Goal: Book appointment/travel/reservation

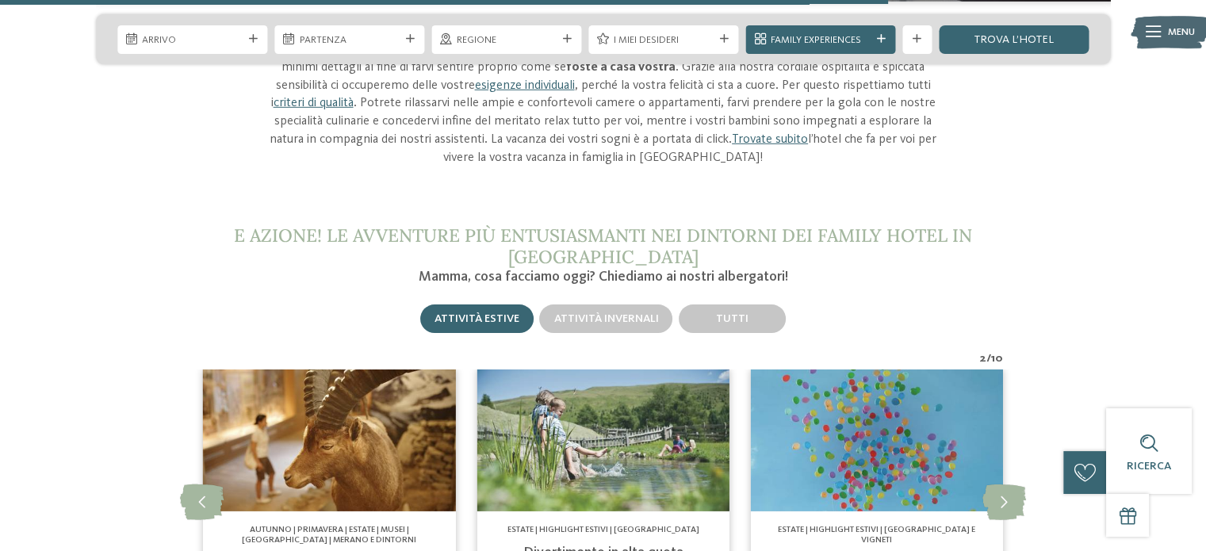
scroll to position [4872, 0]
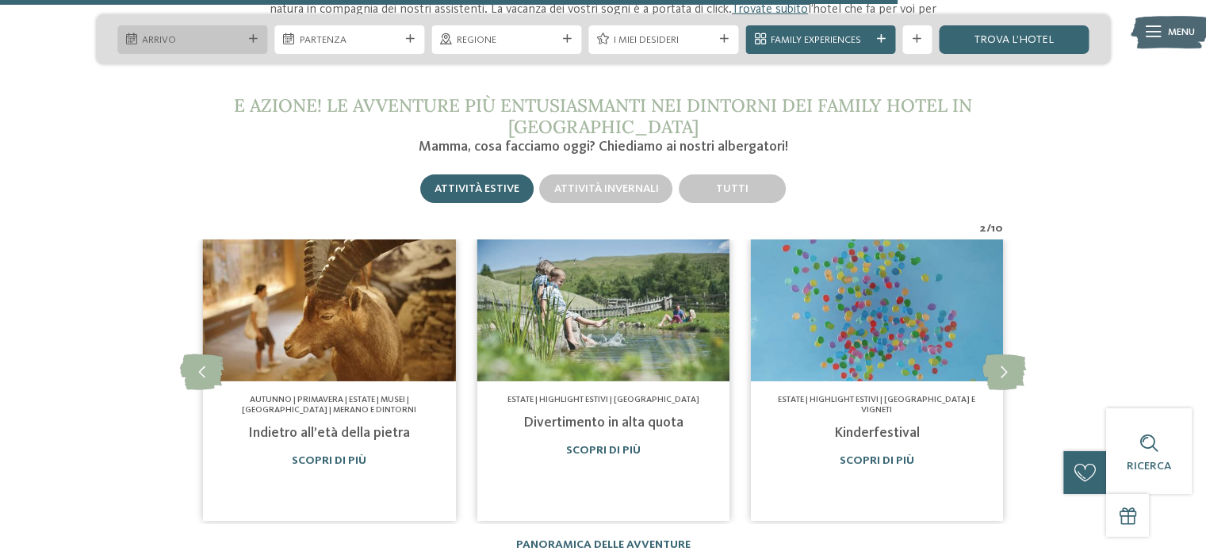
click at [189, 27] on div "Arrivo" at bounding box center [192, 39] width 150 height 29
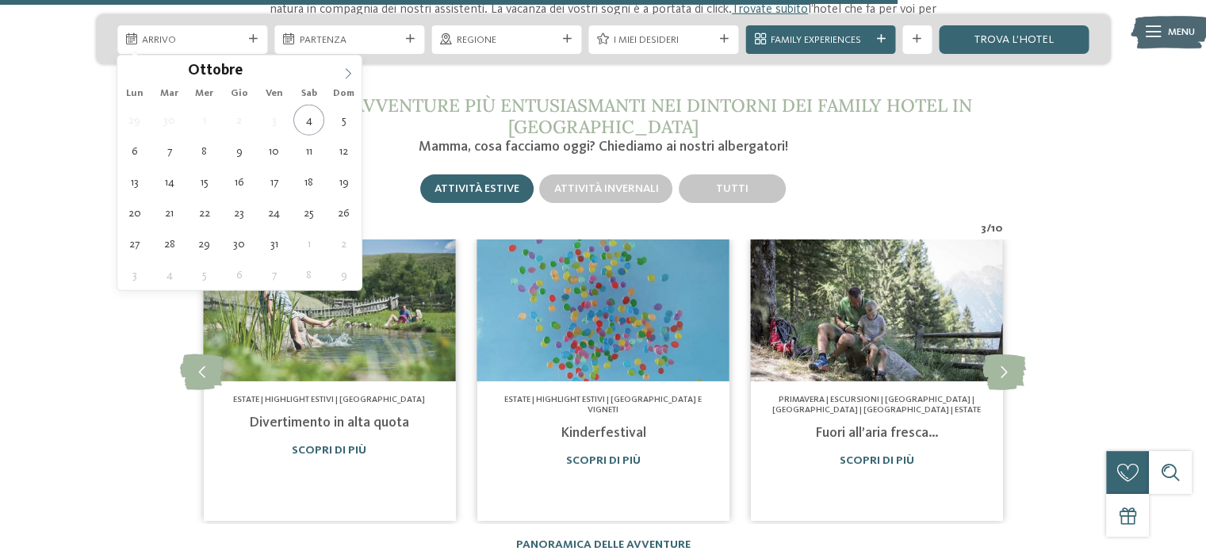
click at [346, 66] on span at bounding box center [348, 69] width 27 height 27
type input "****"
click at [130, 75] on icon at bounding box center [131, 73] width 6 height 10
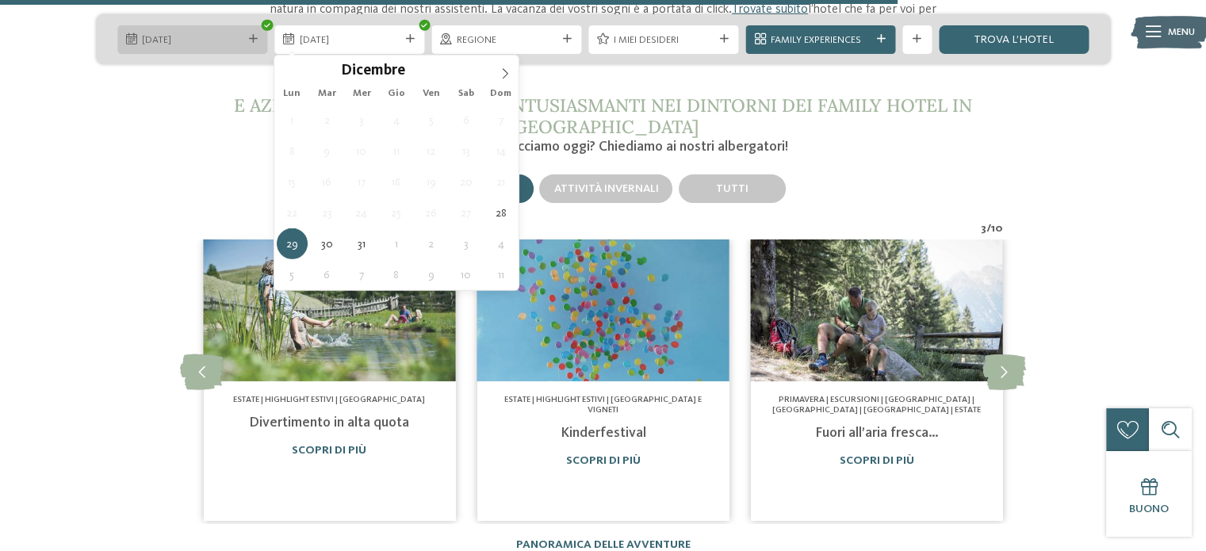
click at [174, 37] on span "[DATE]" at bounding box center [192, 40] width 100 height 14
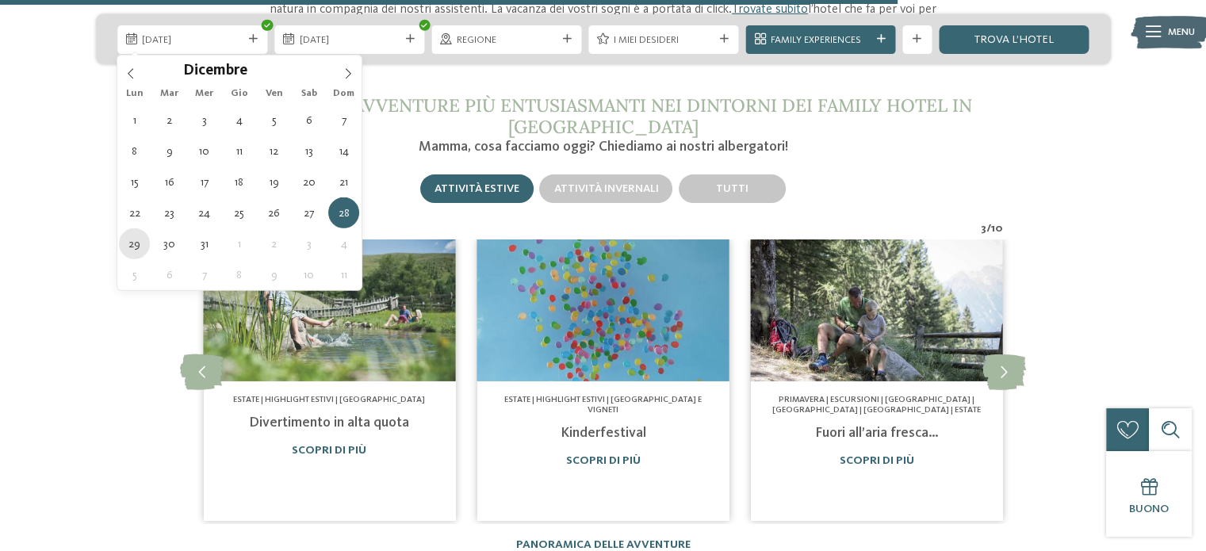
type div "[DATE]"
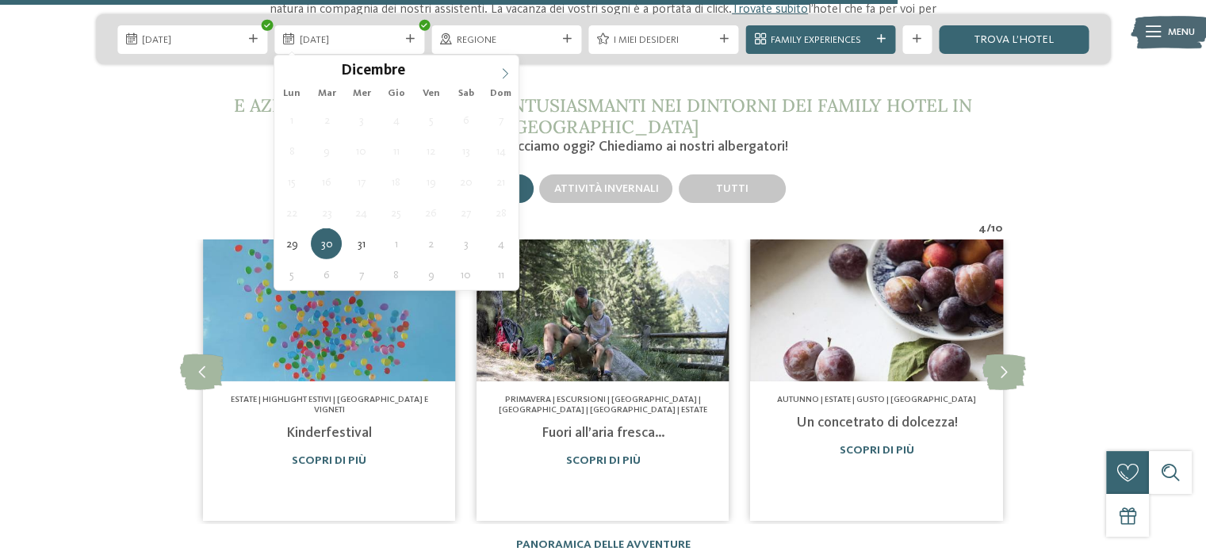
type input "****"
drag, startPoint x: 502, startPoint y: 73, endPoint x: 473, endPoint y: 73, distance: 28.5
click at [500, 73] on icon at bounding box center [505, 73] width 11 height 11
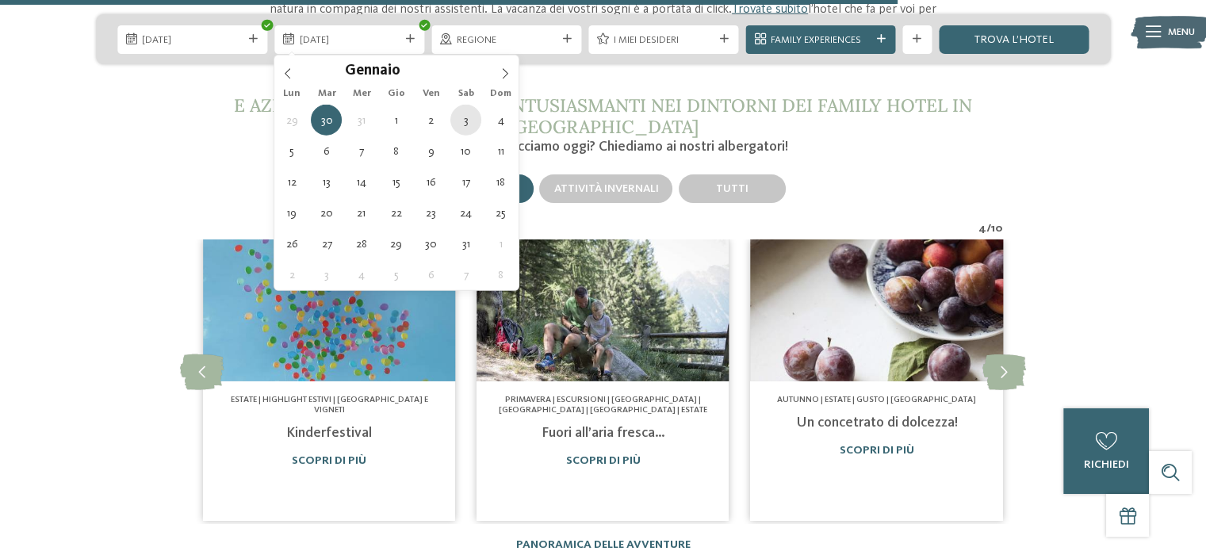
type div "[DATE]"
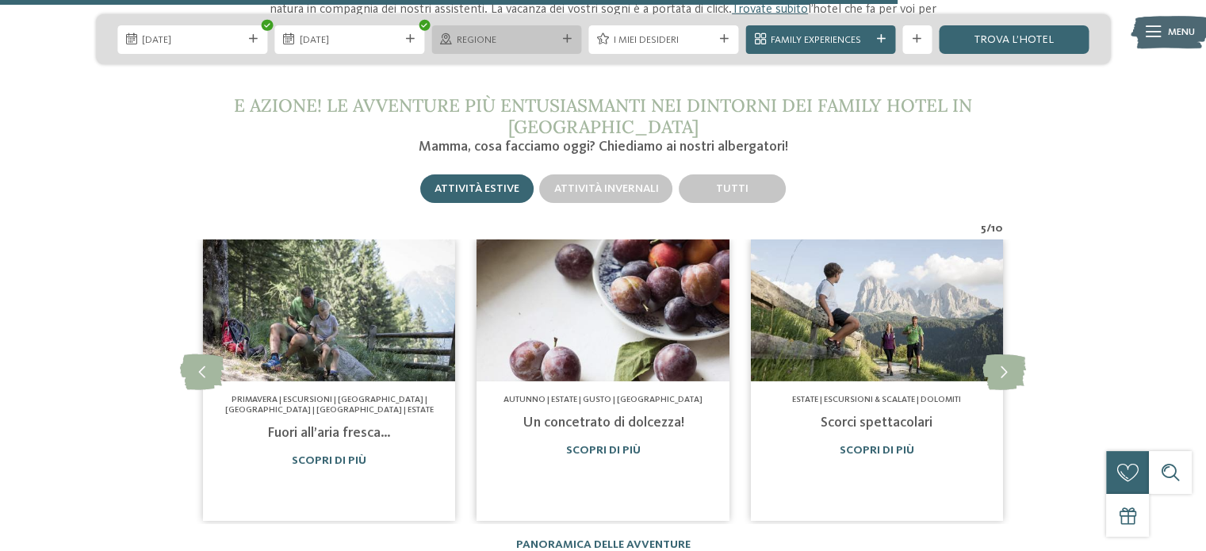
click at [498, 32] on div "Regione" at bounding box center [506, 39] width 107 height 15
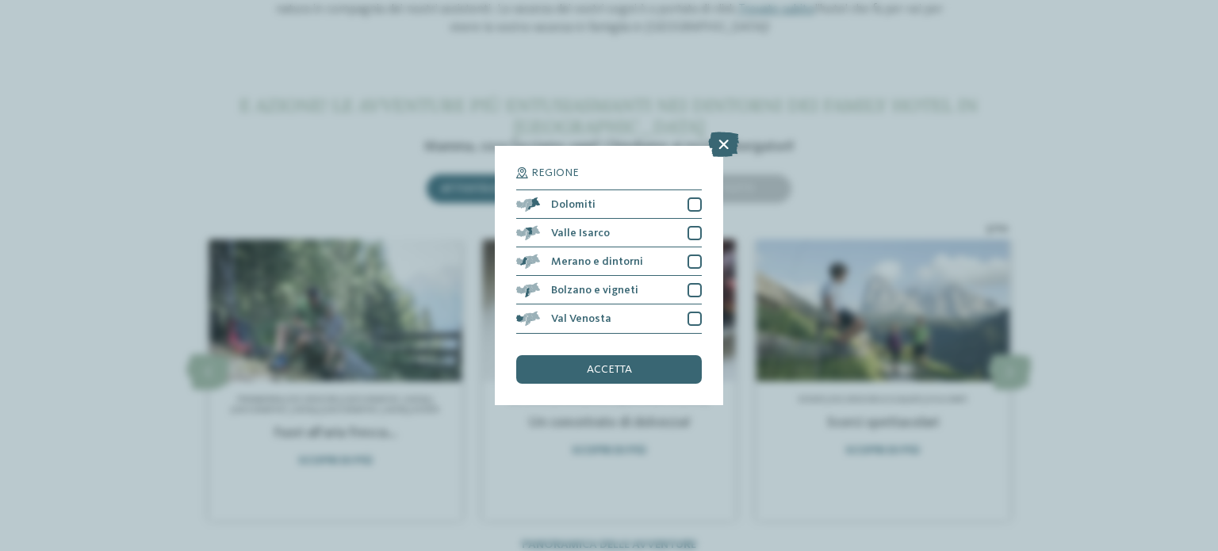
drag, startPoint x: 704, startPoint y: 201, endPoint x: 698, endPoint y: 195, distance: 8.4
click at [704, 199] on div "Regione Dolomiti [GEOGRAPHIC_DATA]" at bounding box center [609, 275] width 228 height 258
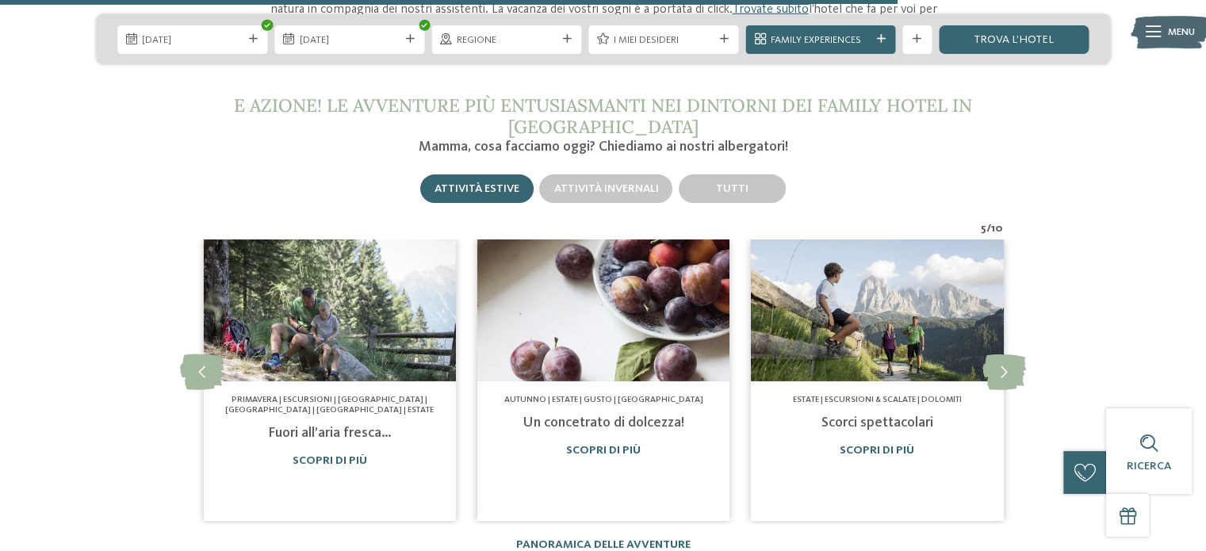
drag, startPoint x: 483, startPoint y: 48, endPoint x: 493, endPoint y: 55, distance: 12.1
click at [484, 48] on div "Regione" at bounding box center [506, 39] width 150 height 29
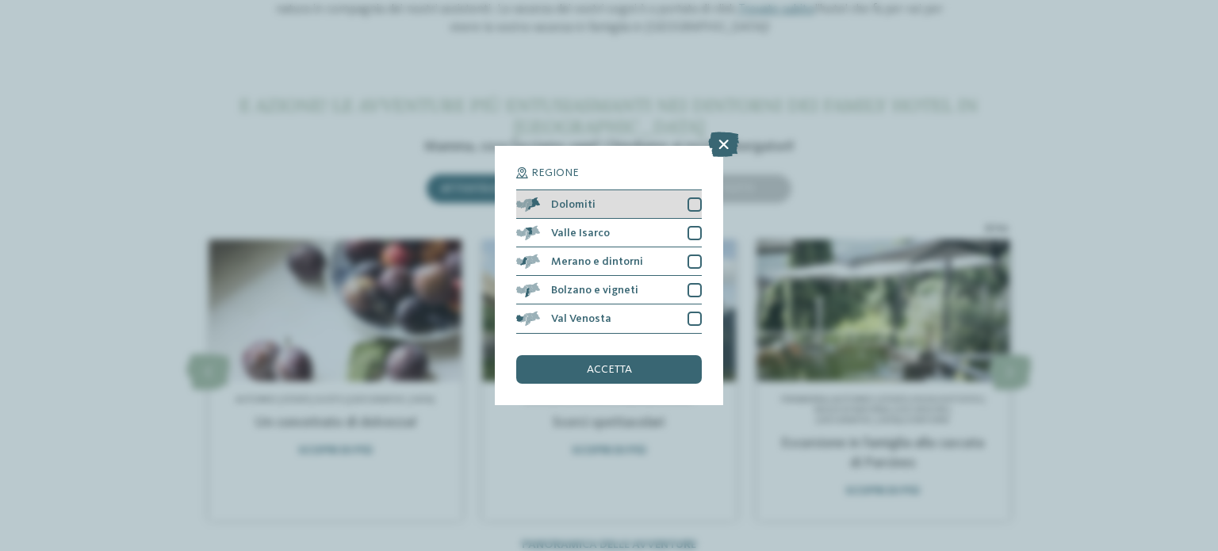
click at [691, 202] on div at bounding box center [694, 204] width 14 height 14
click at [586, 375] on div "accetta" at bounding box center [609, 369] width 186 height 29
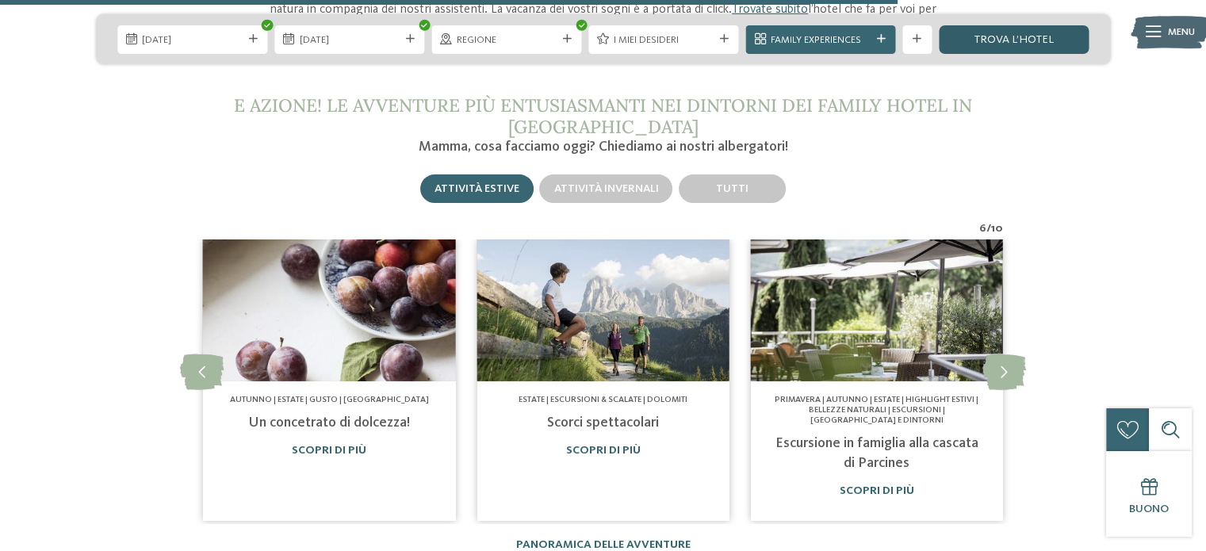
click at [990, 33] on link "trova l’hotel" at bounding box center [1014, 39] width 150 height 29
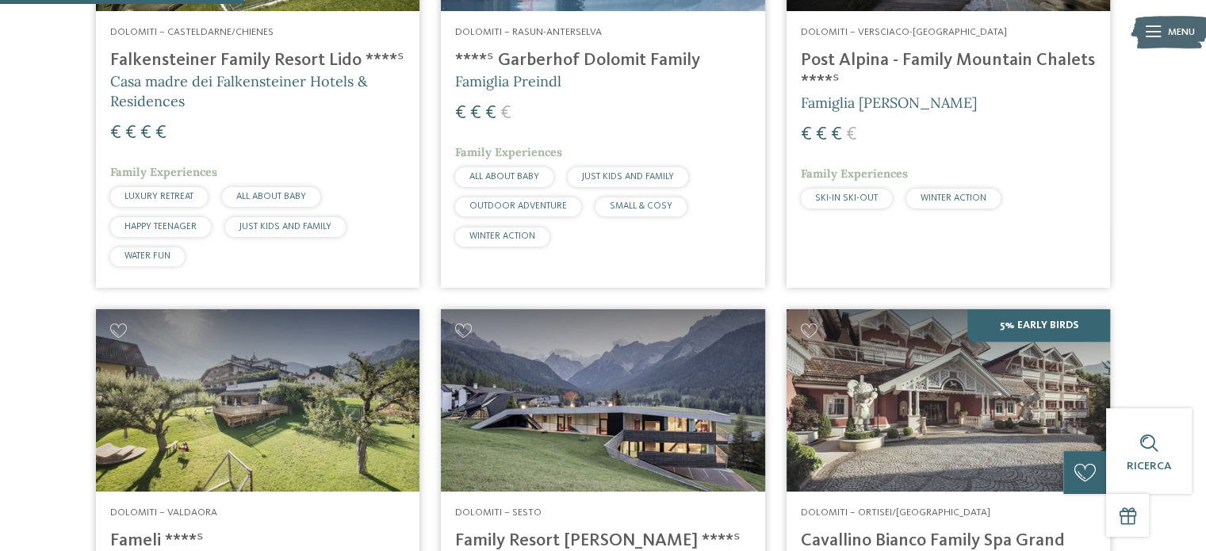
scroll to position [935, 0]
